Goal: Find specific page/section: Find specific page/section

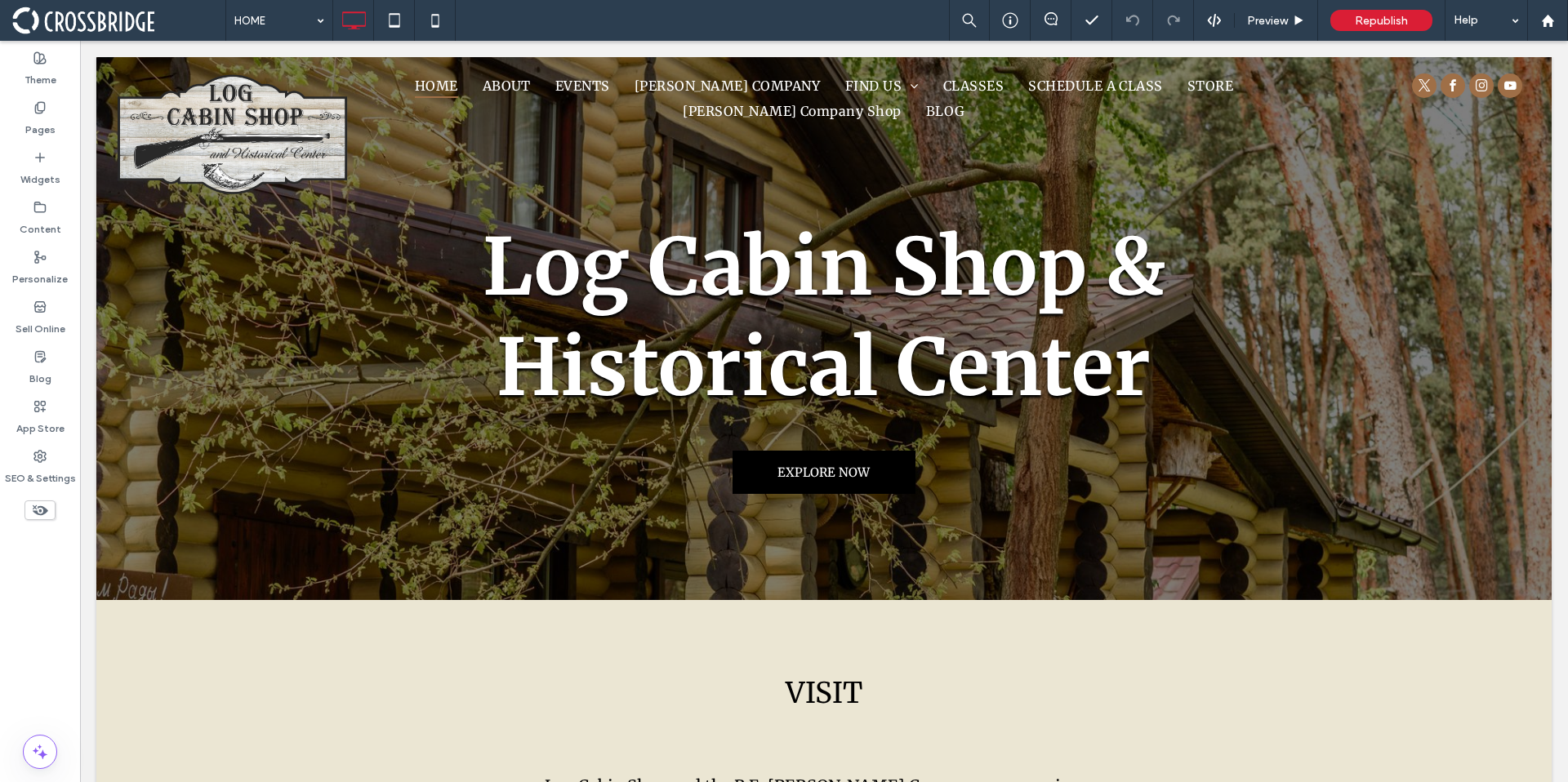
click at [153, 26] on span at bounding box center [119, 20] width 213 height 33
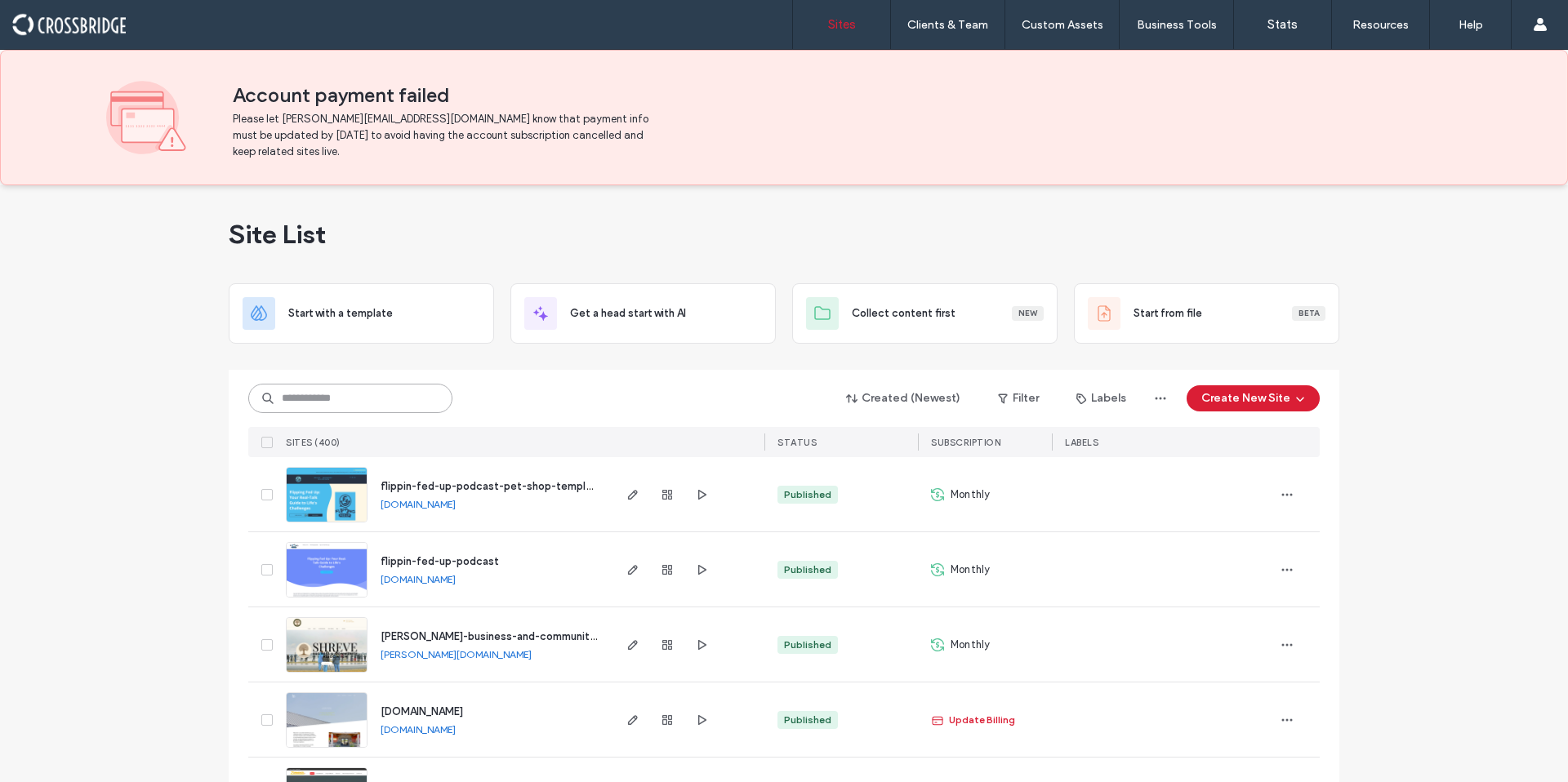
click at [367, 399] on input at bounding box center [350, 399] width 204 height 29
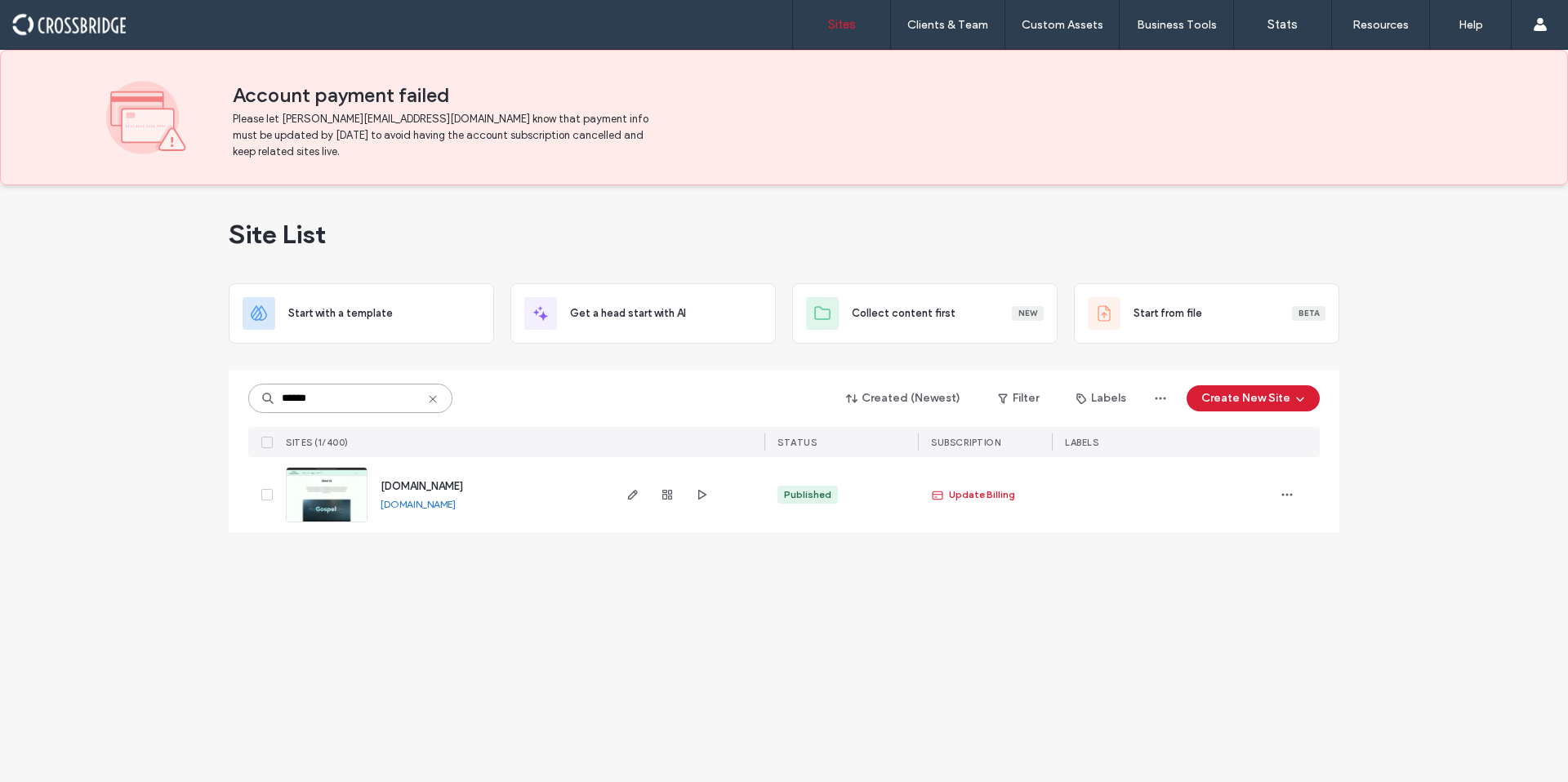
type input "******"
click at [463, 484] on span "www.heartsinspiredstudio.com" at bounding box center [422, 485] width 83 height 12
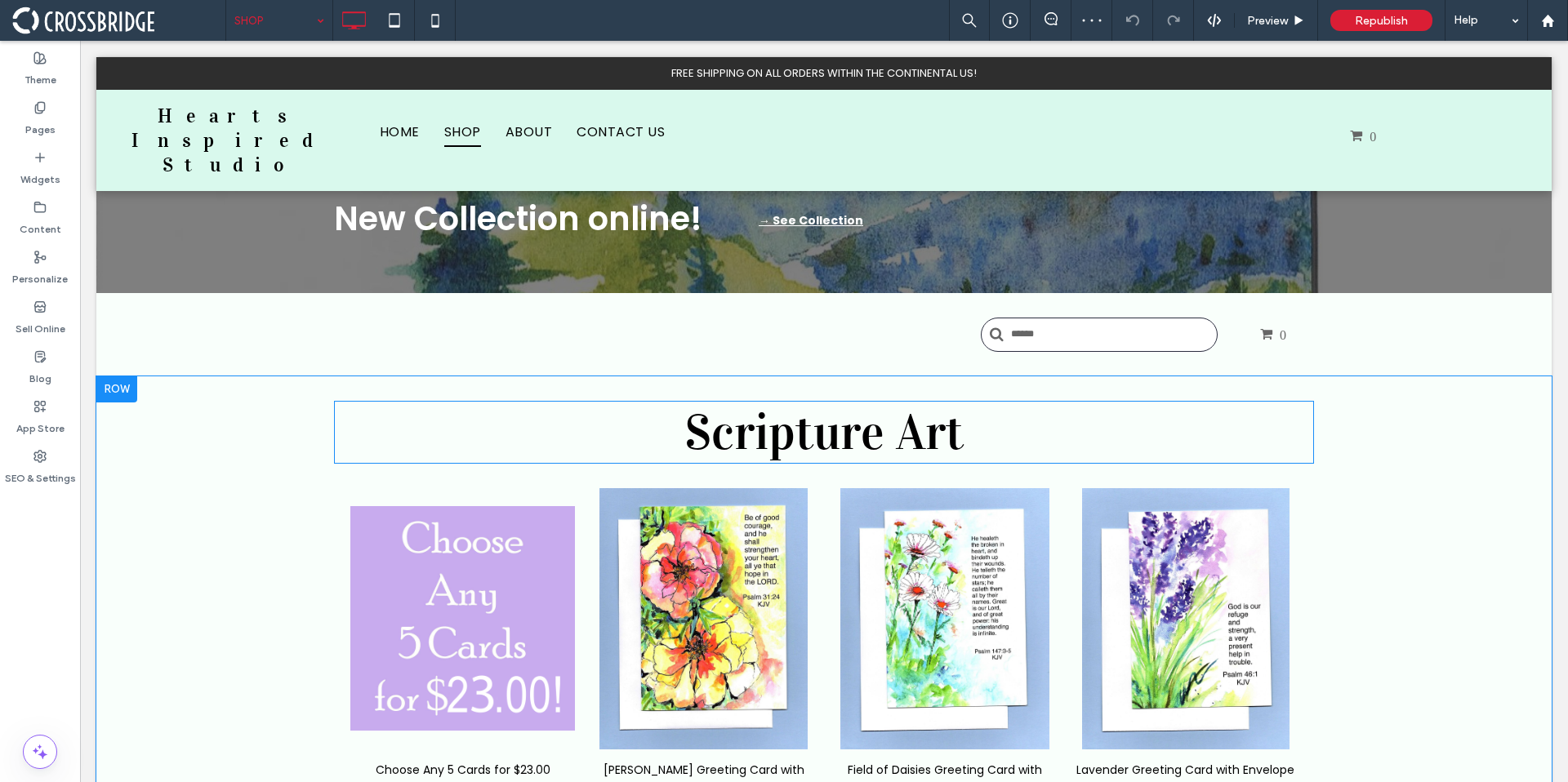
scroll to position [15, 0]
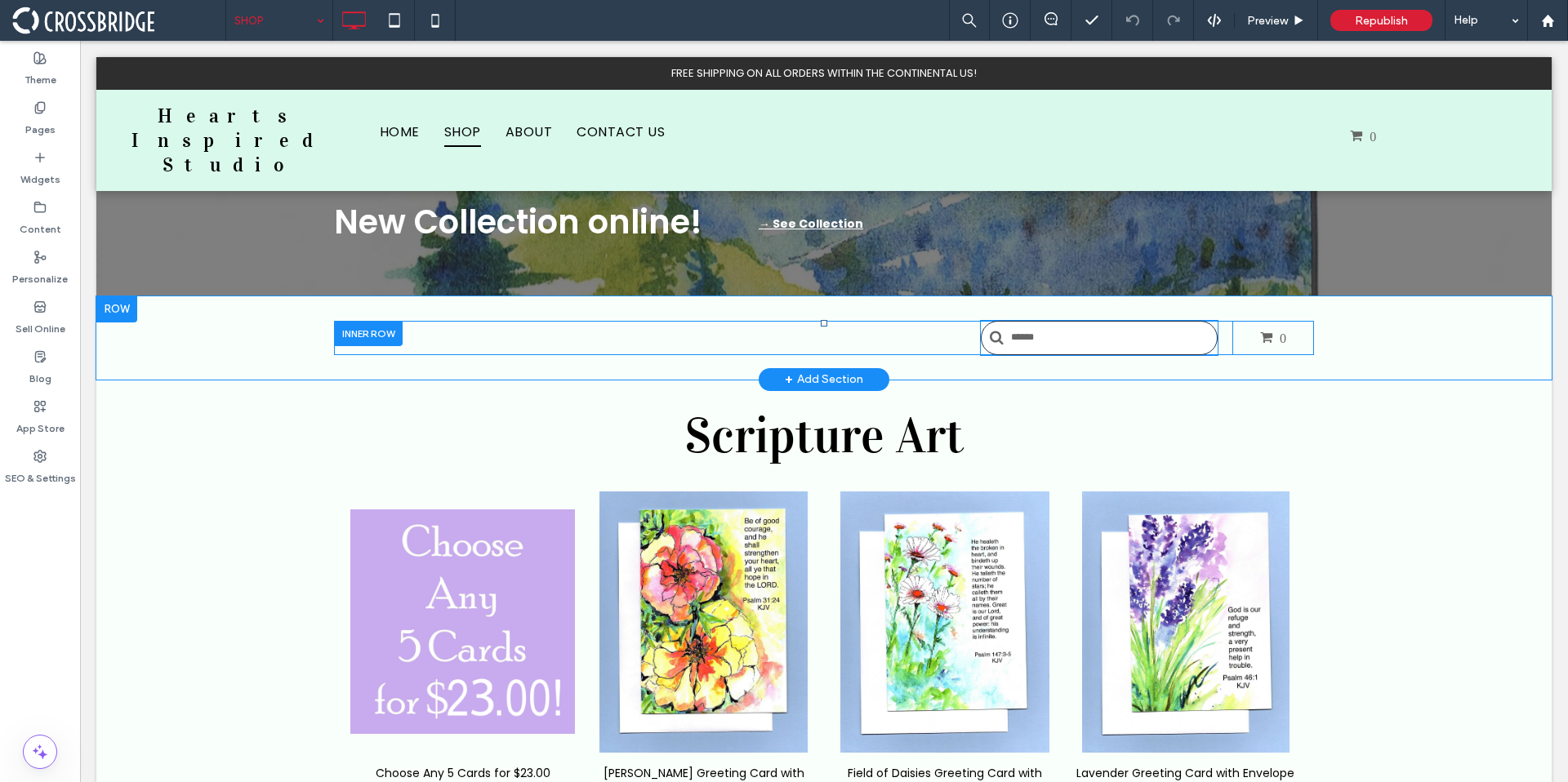
click at [1092, 347] on input "text" at bounding box center [1099, 337] width 237 height 34
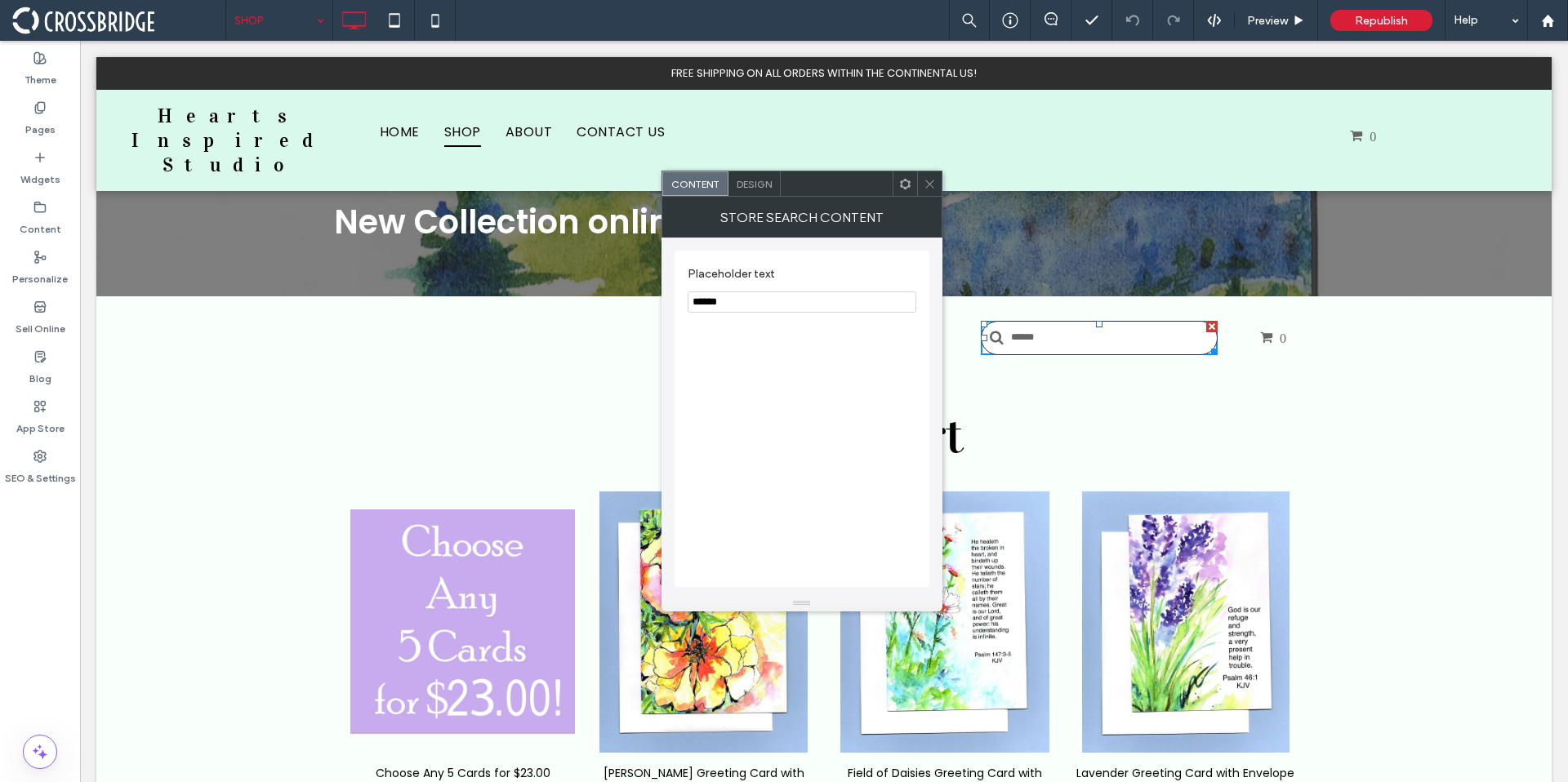
click at [925, 186] on icon at bounding box center [929, 184] width 12 height 12
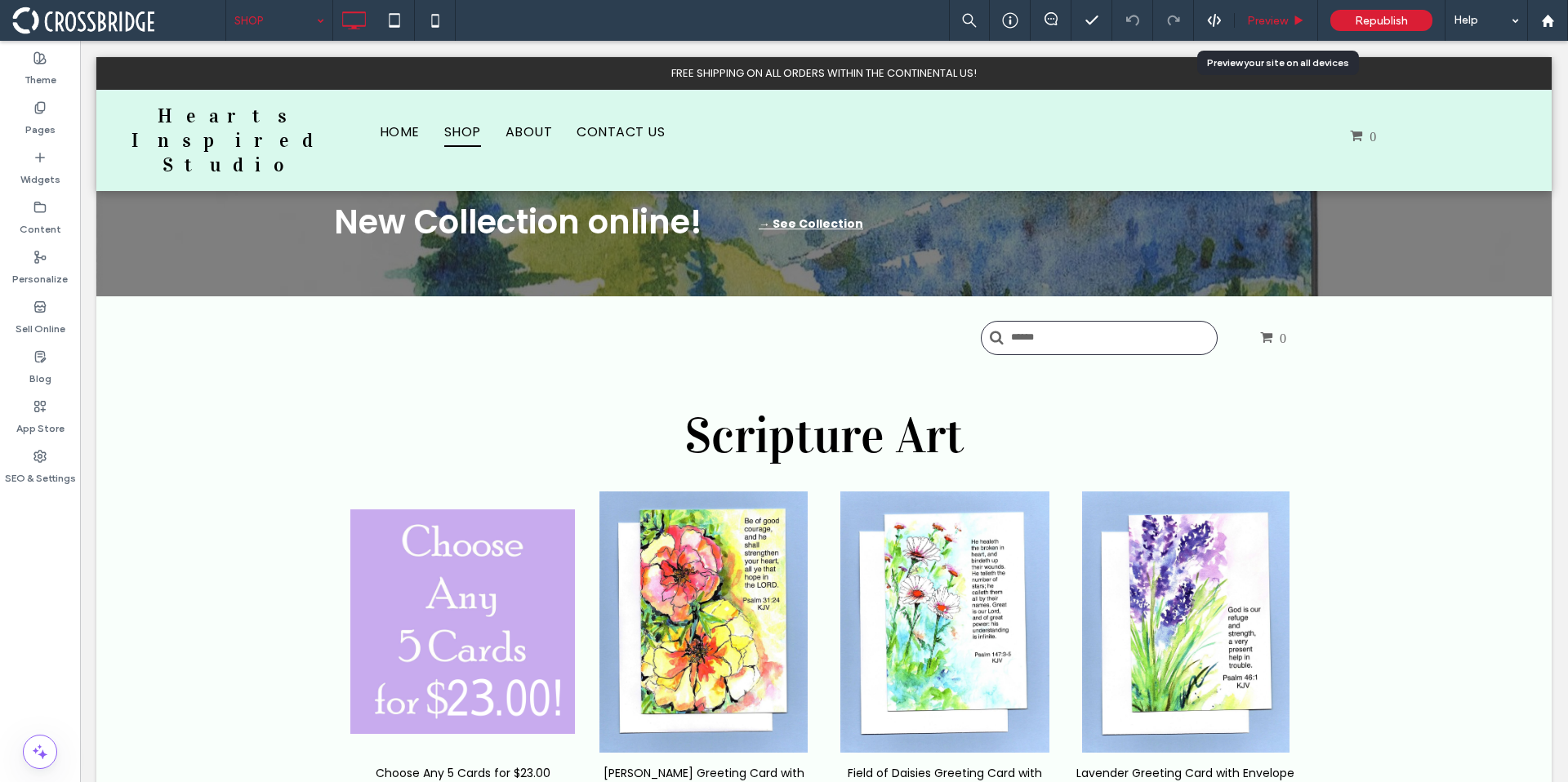
click at [1255, 27] on div "Preview" at bounding box center [1276, 20] width 84 height 40
click at [1278, 23] on span "Preview" at bounding box center [1267, 20] width 40 height 14
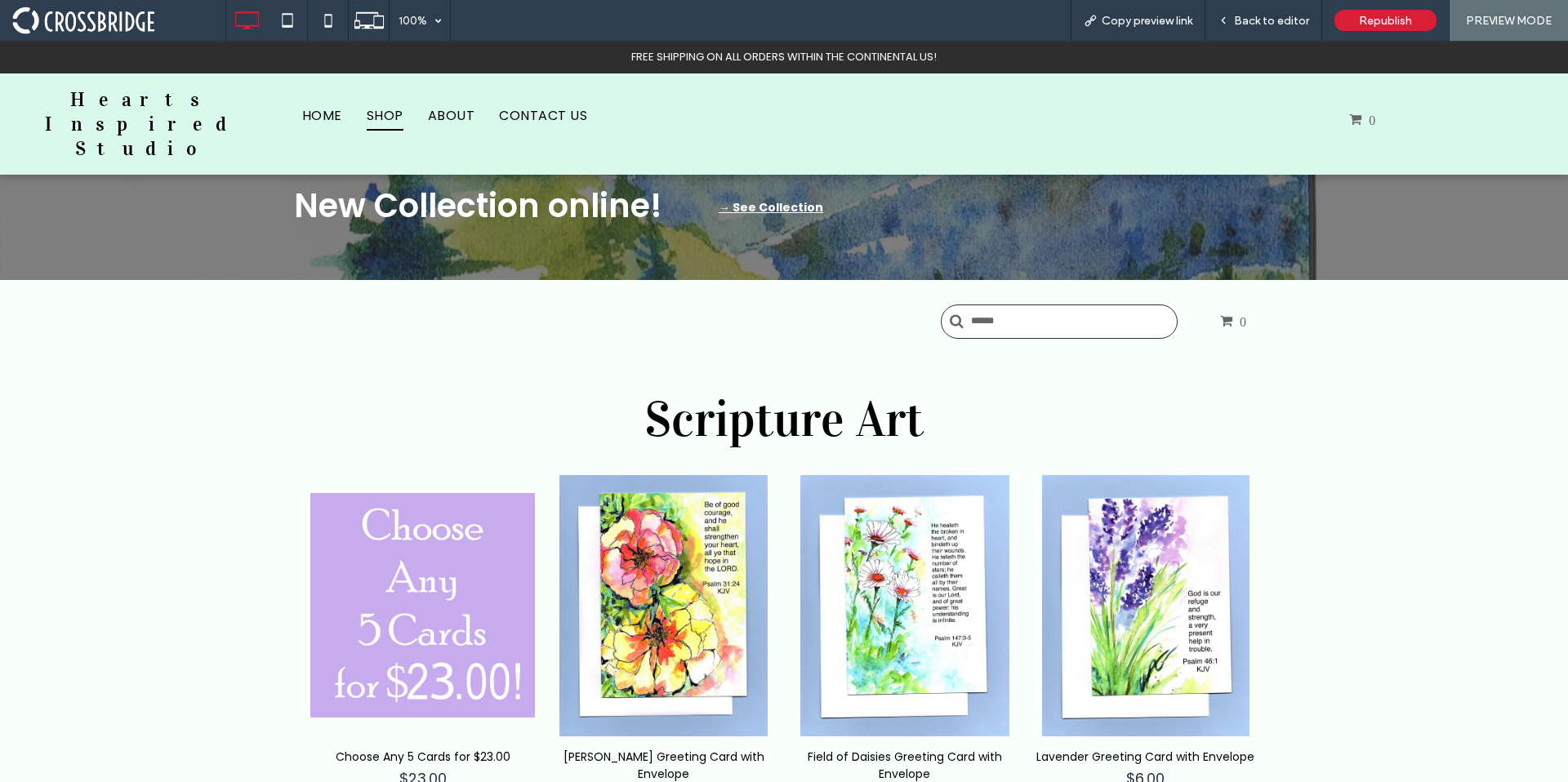
click at [1071, 319] on input "text" at bounding box center [1059, 321] width 237 height 34
type input "********"
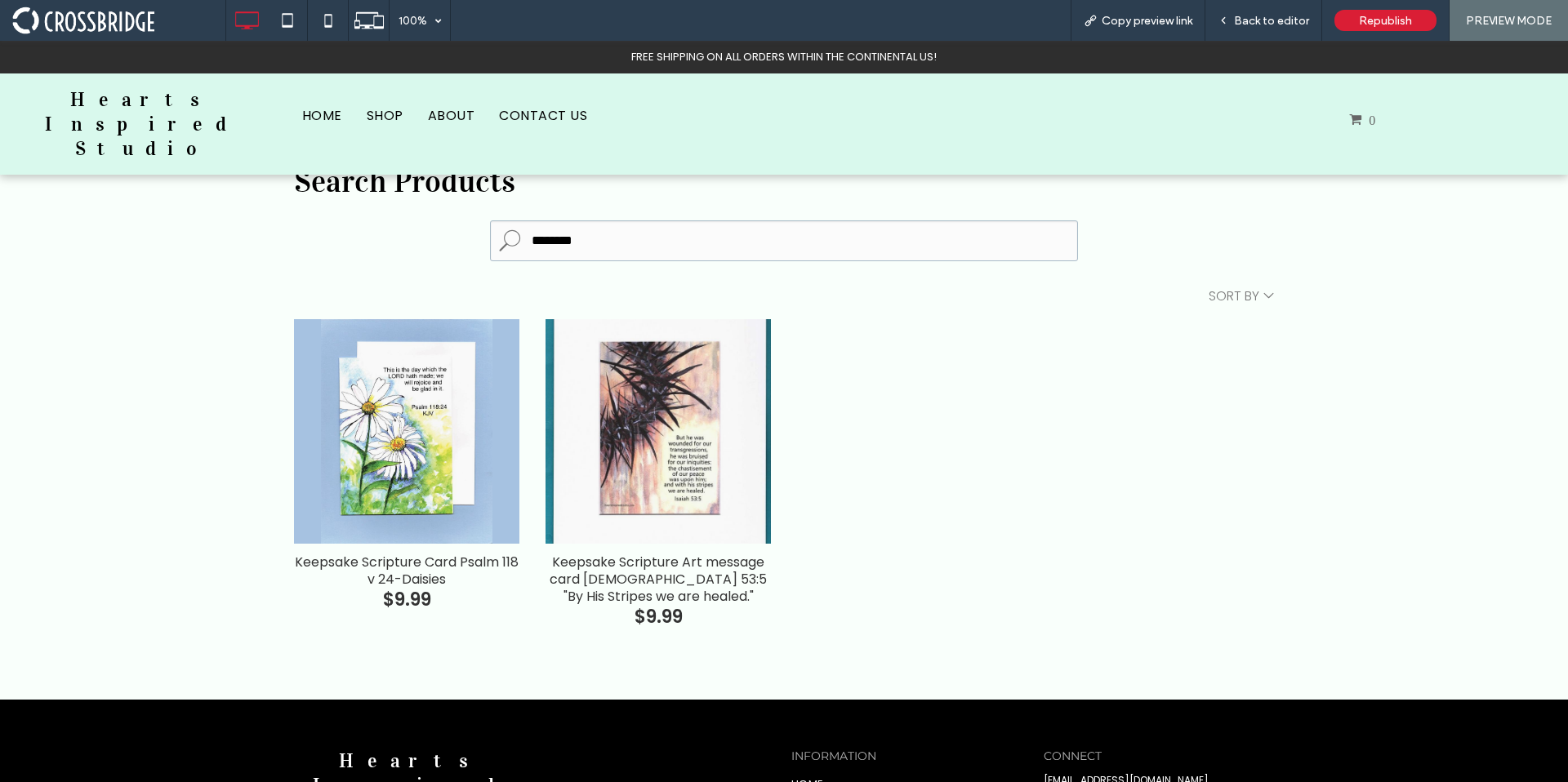
scroll to position [4, 0]
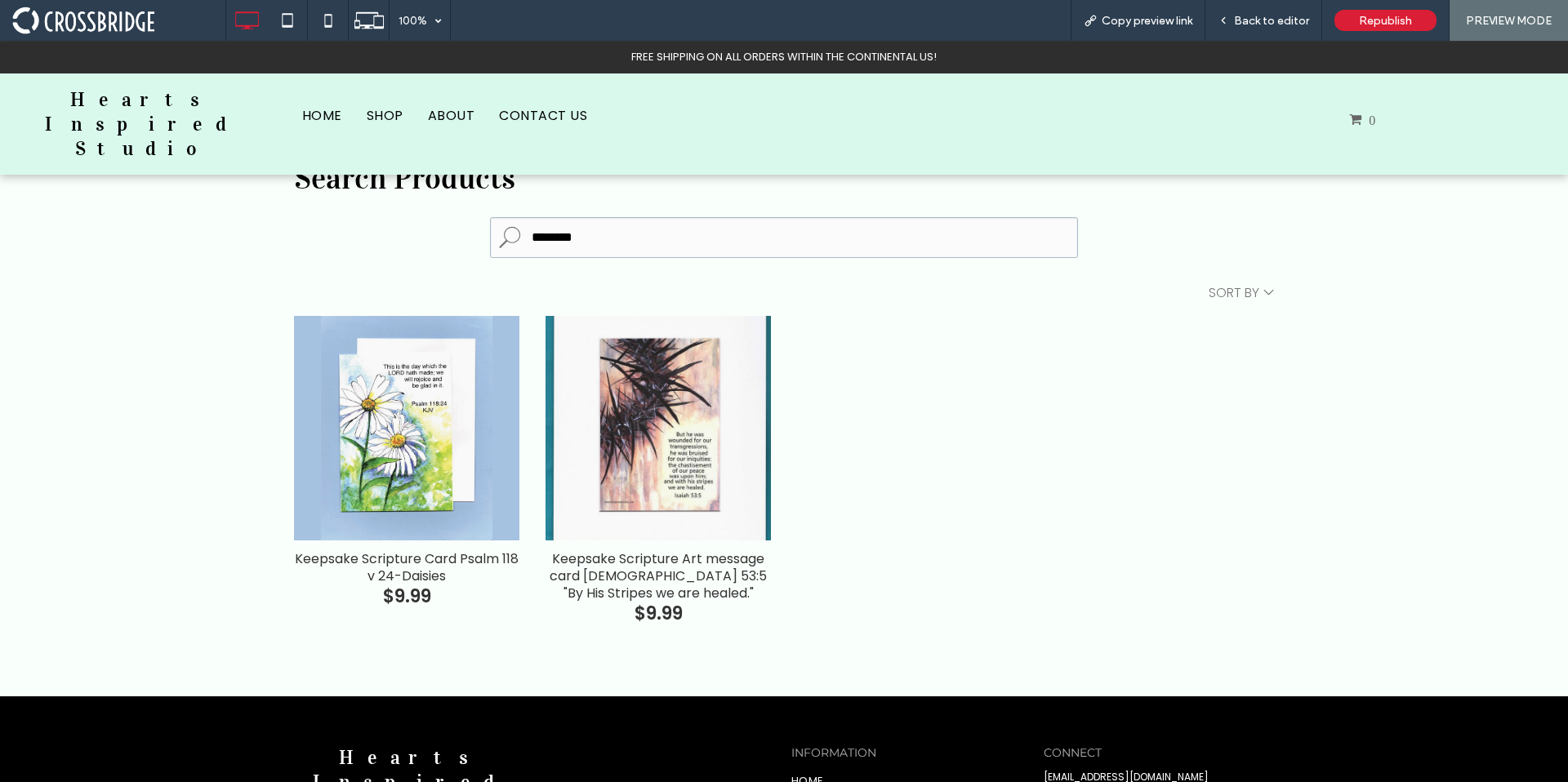
click at [128, 16] on span at bounding box center [119, 20] width 213 height 33
